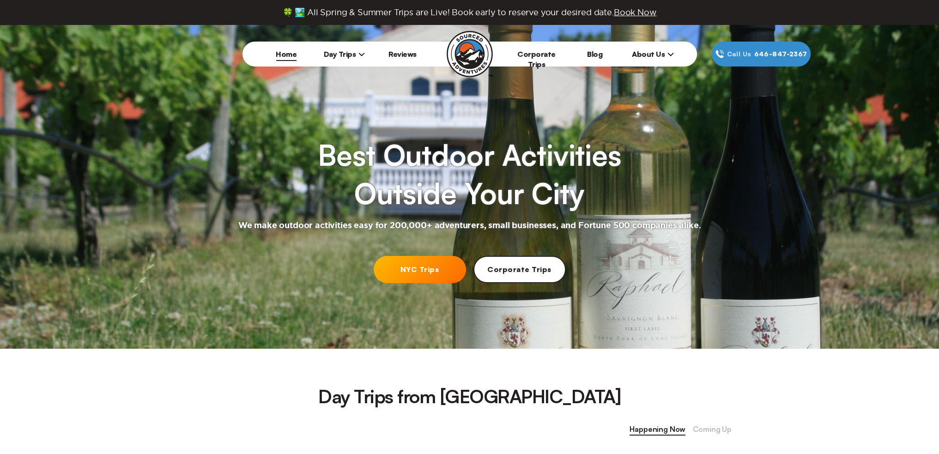
click at [420, 271] on link "NYC Trips" at bounding box center [420, 269] width 92 height 27
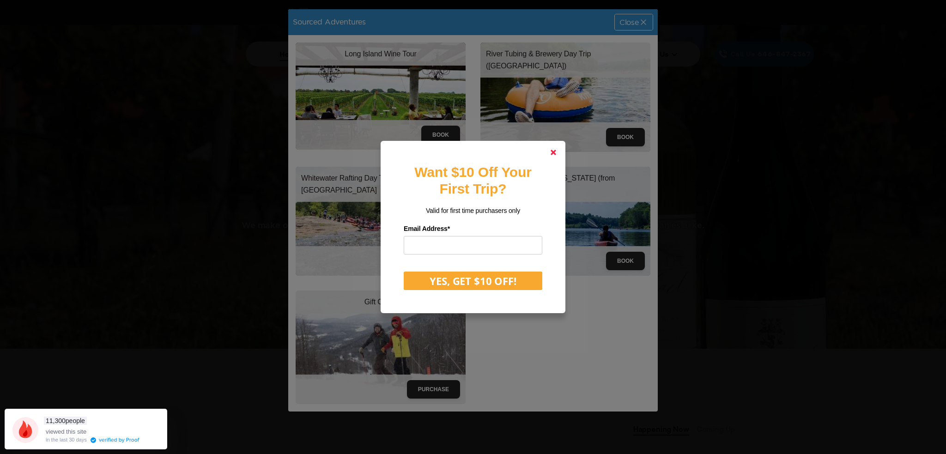
click at [557, 153] on link at bounding box center [553, 152] width 22 height 22
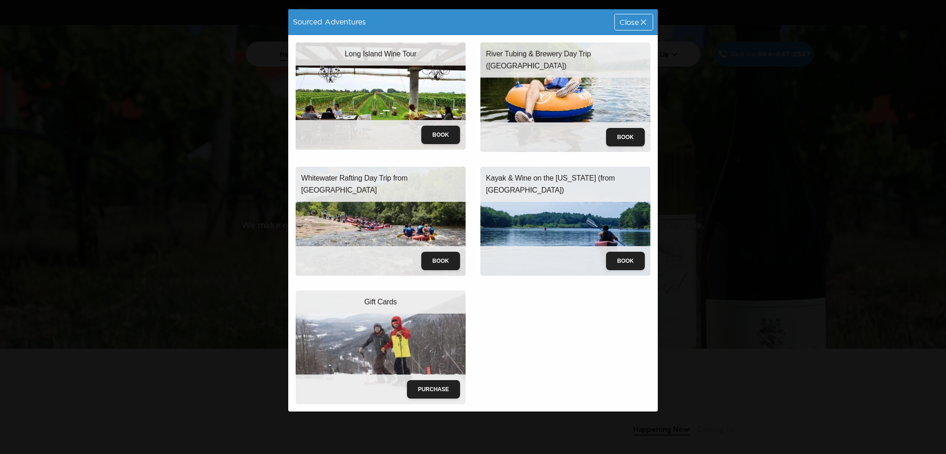
click at [374, 179] on p "Whitewater Rafting Day Trip from [GEOGRAPHIC_DATA]" at bounding box center [380, 184] width 159 height 24
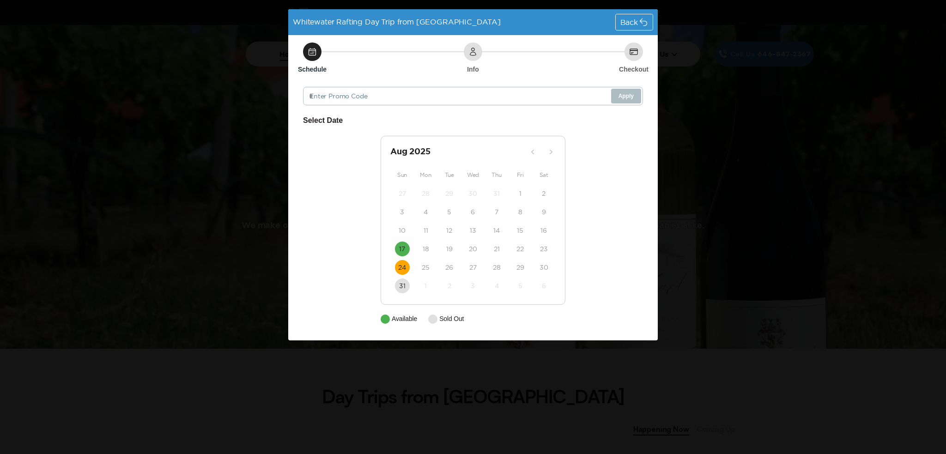
click at [404, 265] on time "24" at bounding box center [402, 267] width 8 height 9
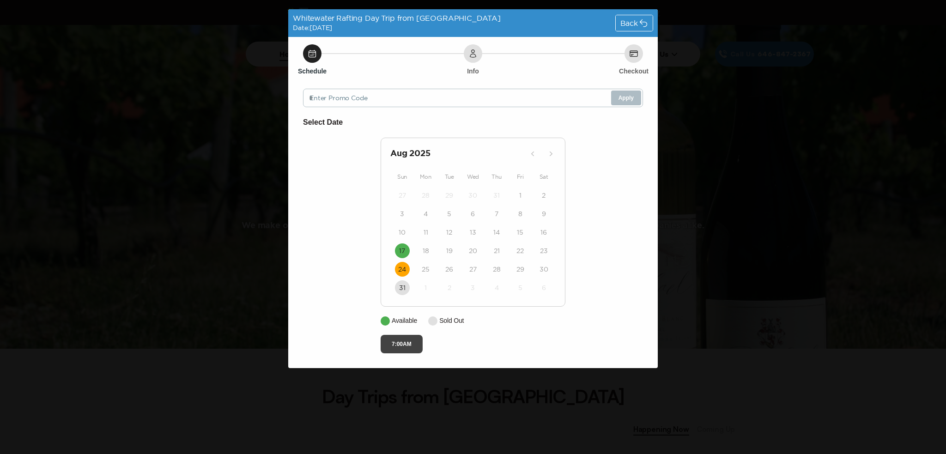
click at [404, 343] on button "7:00AM" at bounding box center [401, 344] width 42 height 18
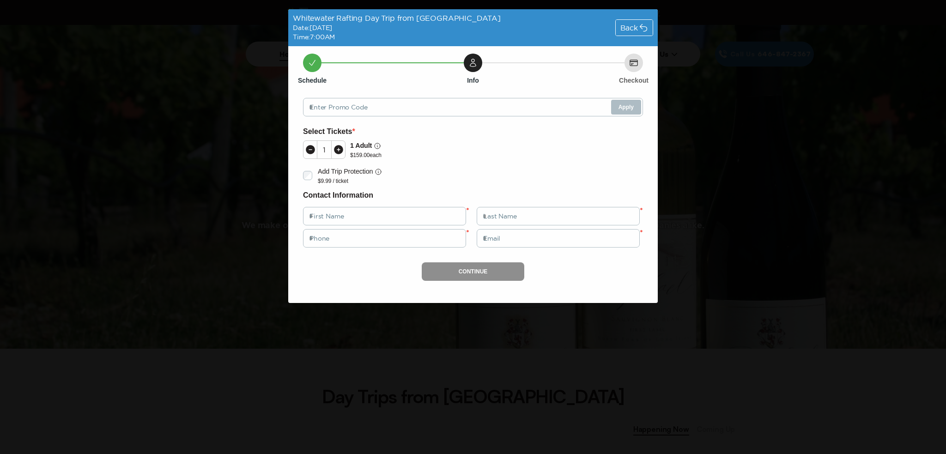
click at [627, 27] on span "Back" at bounding box center [629, 27] width 18 height 7
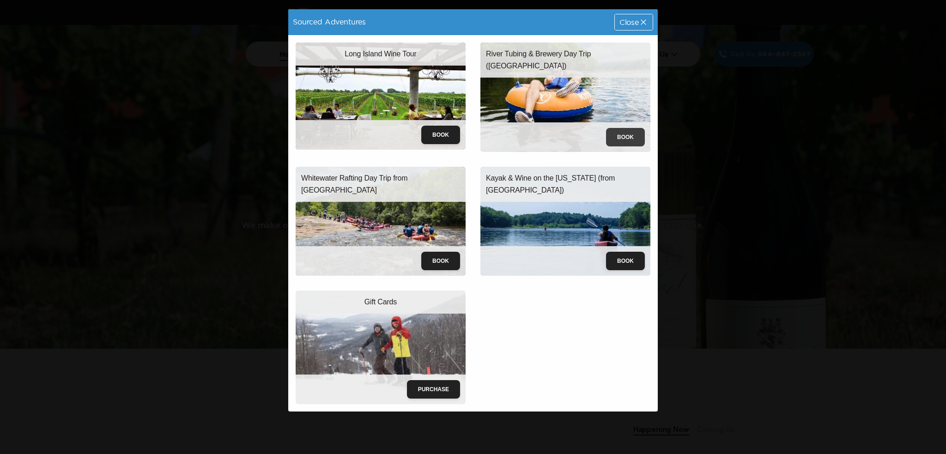
click at [625, 138] on button "Book" at bounding box center [625, 137] width 39 height 18
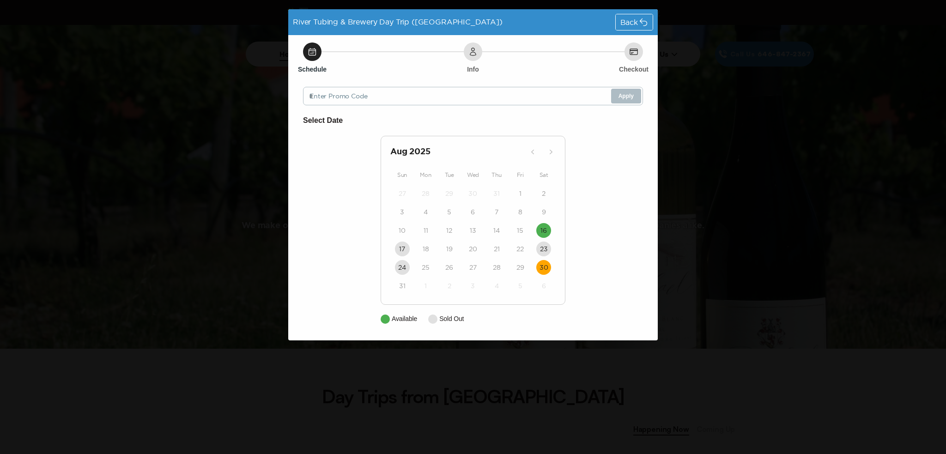
click at [544, 266] on time "30" at bounding box center [543, 267] width 9 height 9
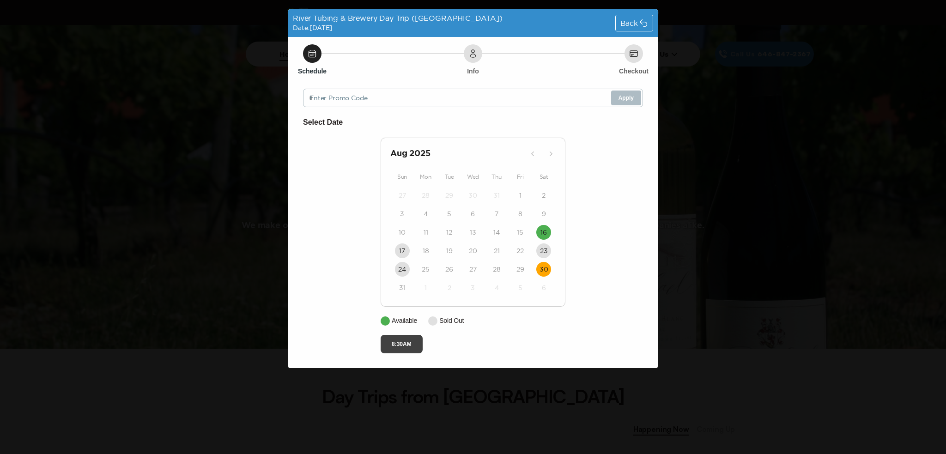
click at [393, 342] on button "8:30AM" at bounding box center [401, 344] width 42 height 18
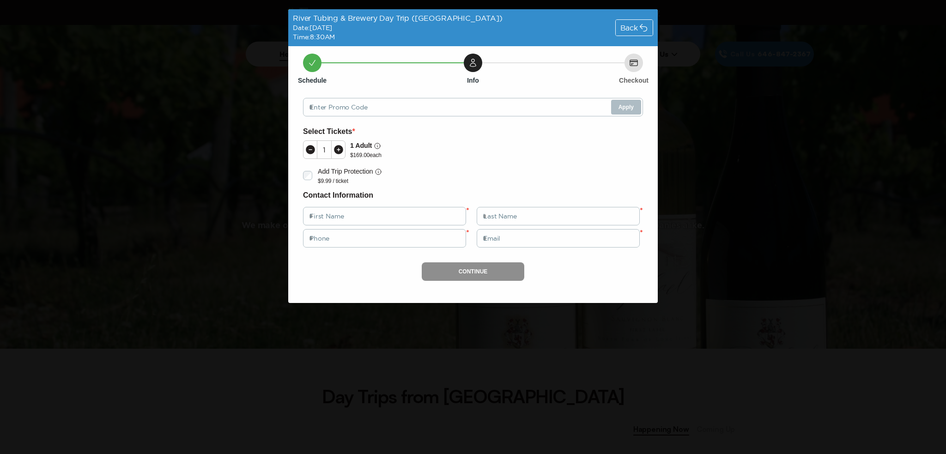
click at [637, 29] on span "Back" at bounding box center [629, 27] width 18 height 7
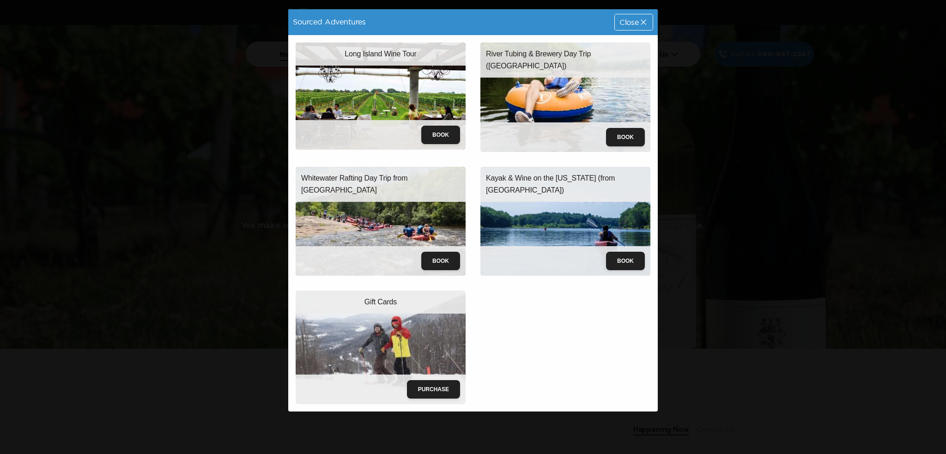
click at [625, 20] on span "Close" at bounding box center [628, 21] width 19 height 7
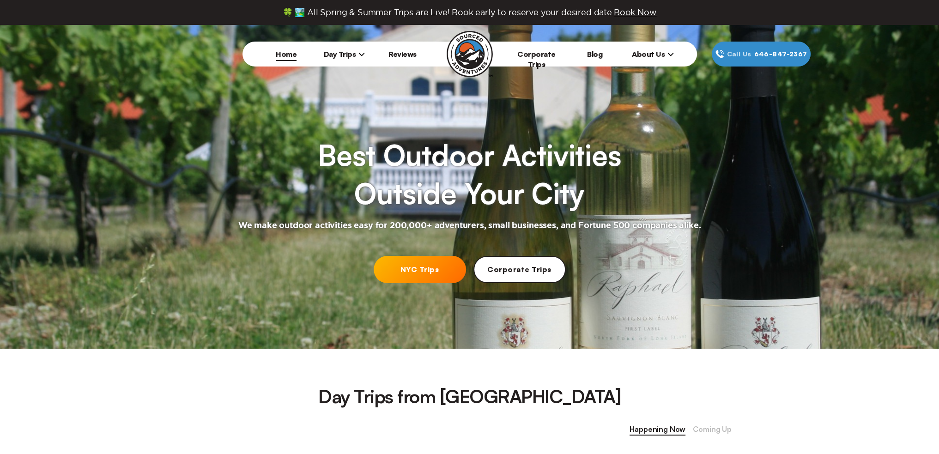
click at [340, 56] on span "Day Trips" at bounding box center [345, 53] width 42 height 9
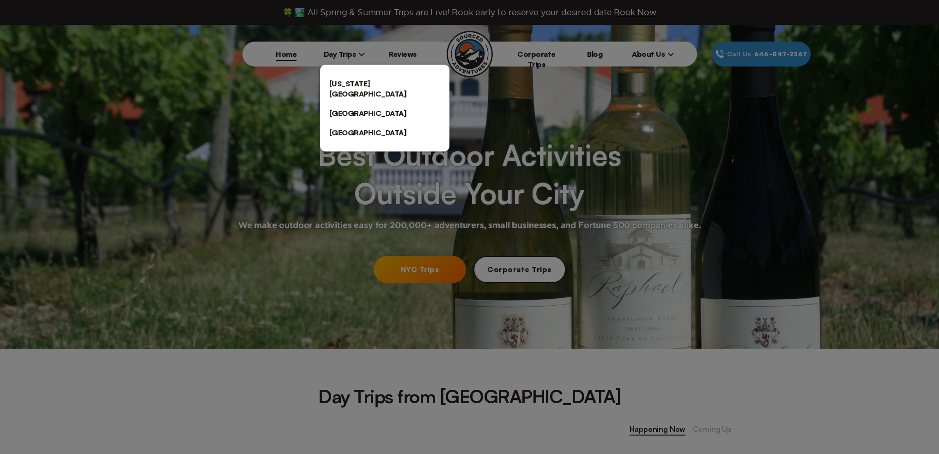
click at [643, 56] on div at bounding box center [469, 227] width 939 height 454
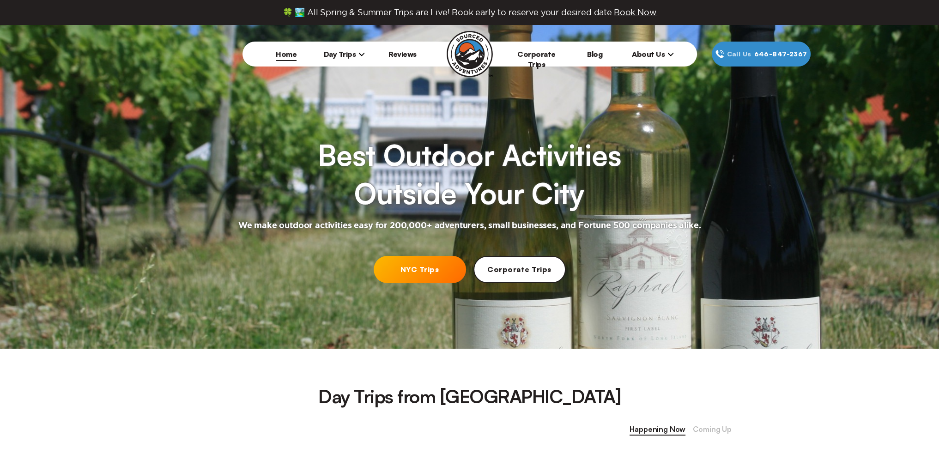
click at [644, 53] on span "About Us" at bounding box center [653, 53] width 42 height 9
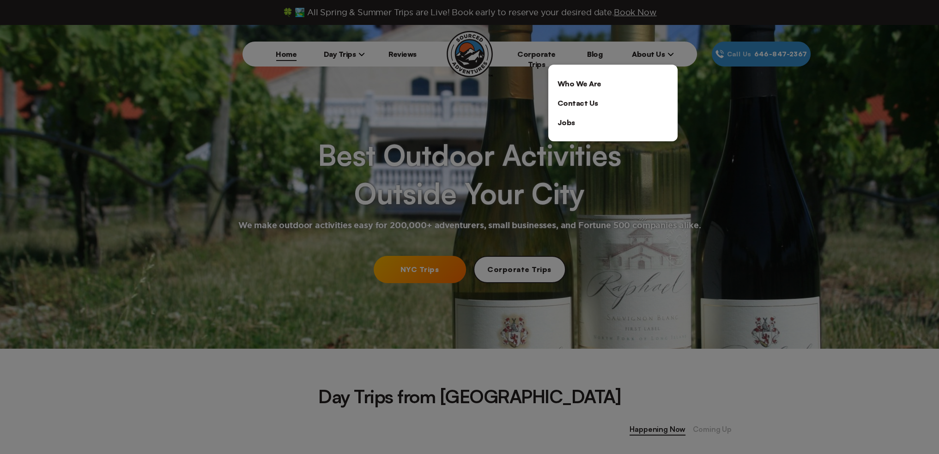
click at [477, 135] on div at bounding box center [469, 227] width 939 height 454
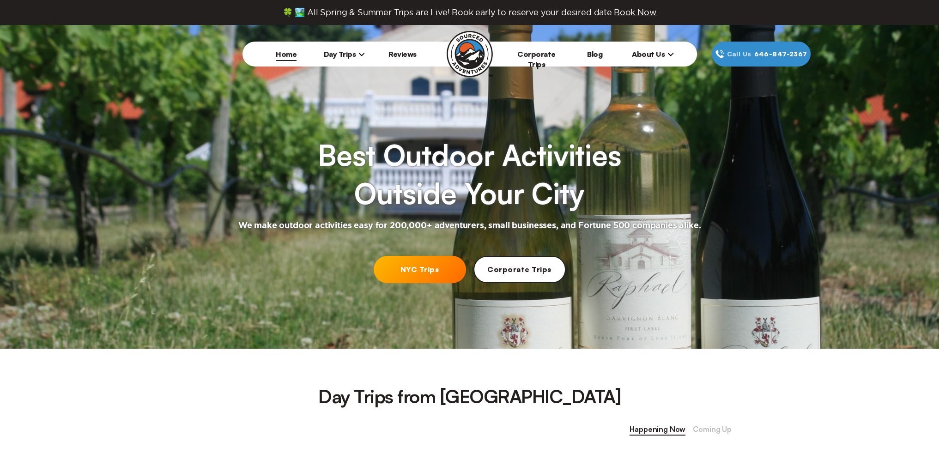
click at [338, 57] on span "Day Trips" at bounding box center [345, 53] width 42 height 9
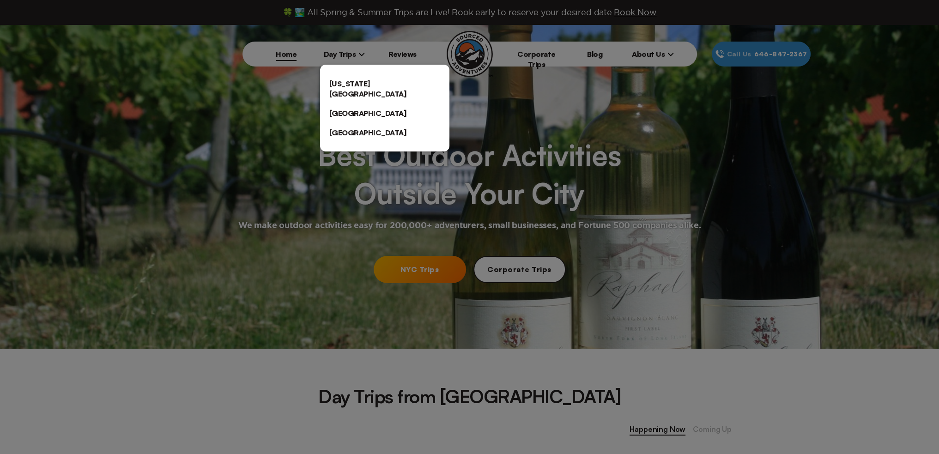
click at [338, 86] on link "[US_STATE][GEOGRAPHIC_DATA]" at bounding box center [384, 89] width 129 height 30
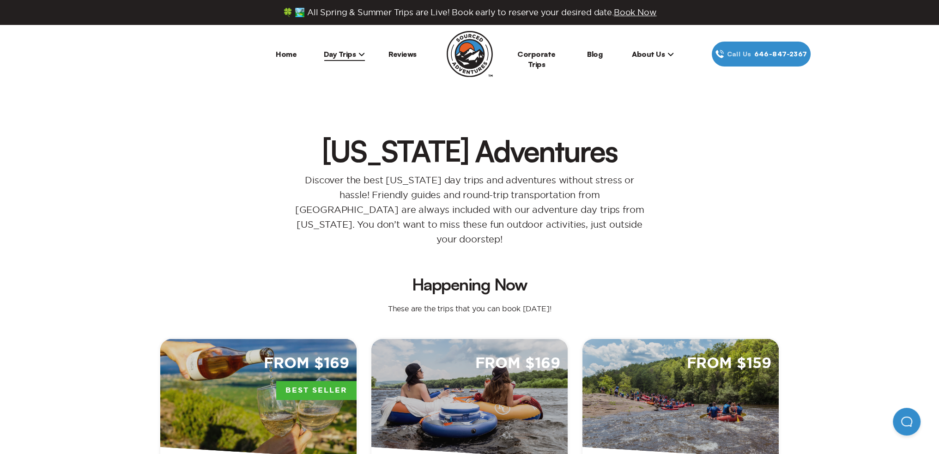
click at [402, 53] on link "Reviews" at bounding box center [402, 53] width 28 height 9
